Goal: Information Seeking & Learning: Learn about a topic

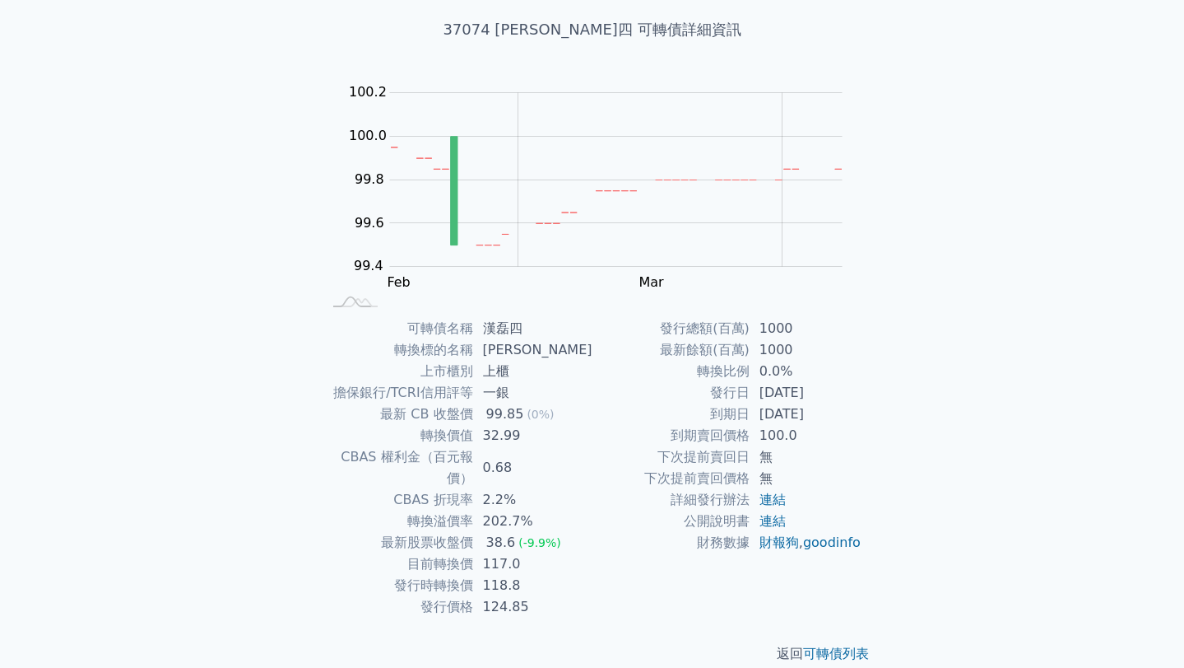
scroll to position [95, 0]
drag, startPoint x: 756, startPoint y: 388, endPoint x: 843, endPoint y: 412, distance: 90.5
click at [843, 412] on tbody "發行總額(百萬) 1000 最新餘額(百萬) 1000 轉換比例 0.0% 發行日 [DATE] 到期日 [DATE] 到期賣回價格 100.0 下次提前賣回…" at bounding box center [728, 434] width 270 height 235
click at [857, 408] on td "[DATE]" at bounding box center [806, 412] width 113 height 21
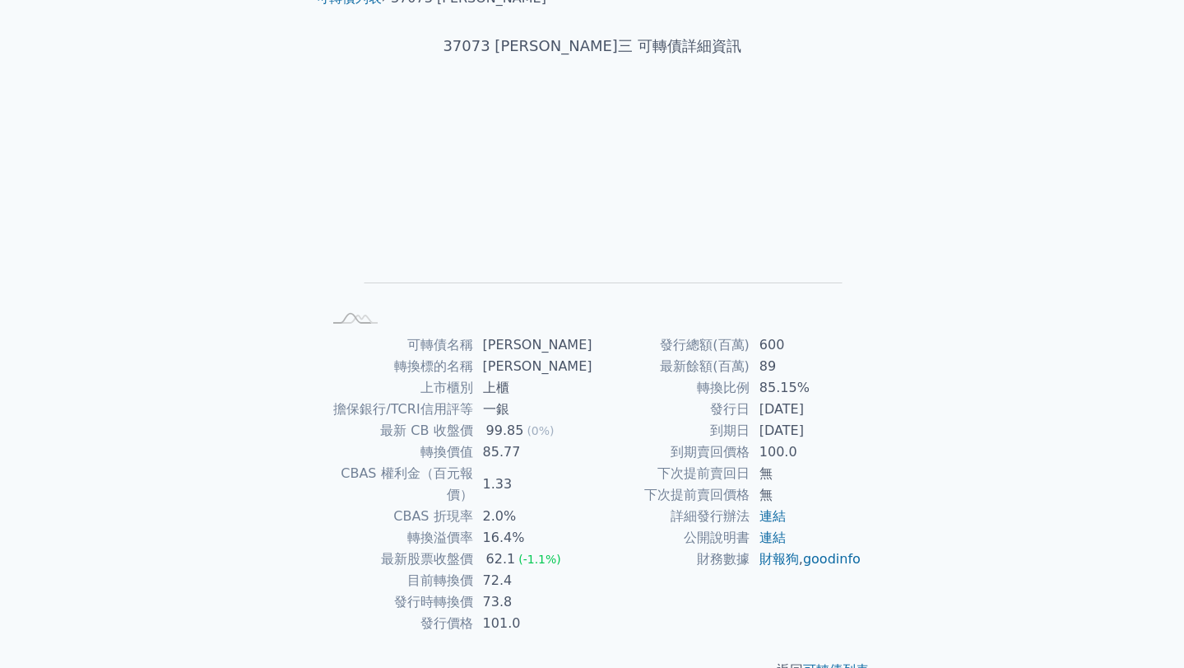
scroll to position [83, 0]
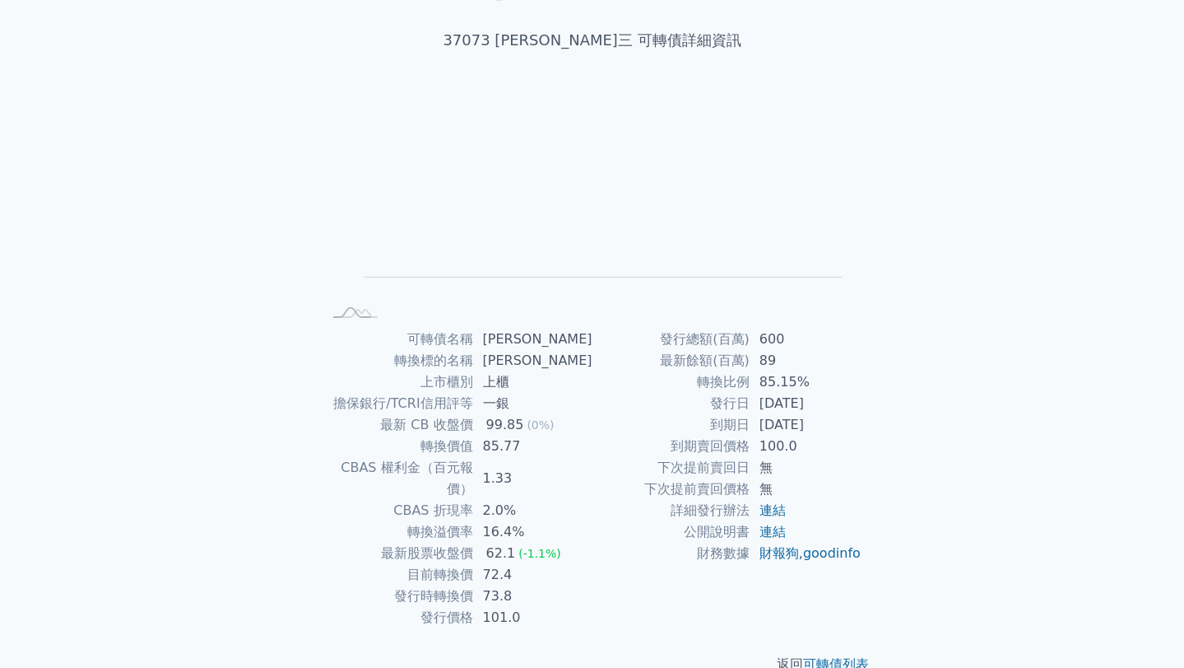
drag, startPoint x: 707, startPoint y: 405, endPoint x: 837, endPoint y: 426, distance: 131.7
click at [837, 426] on tbody "發行總額(百萬) 600 最新餘額(百萬) 89 轉換比例 85.15% 發行日 2021-06-22 到期日 2024-06-22 到期賣回價格 100.0…" at bounding box center [728, 445] width 270 height 235
drag, startPoint x: 491, startPoint y: 570, endPoint x: 521, endPoint y: 584, distance: 33.1
click at [521, 585] on td "73.8" at bounding box center [532, 595] width 119 height 21
